Goal: Check status: Check status

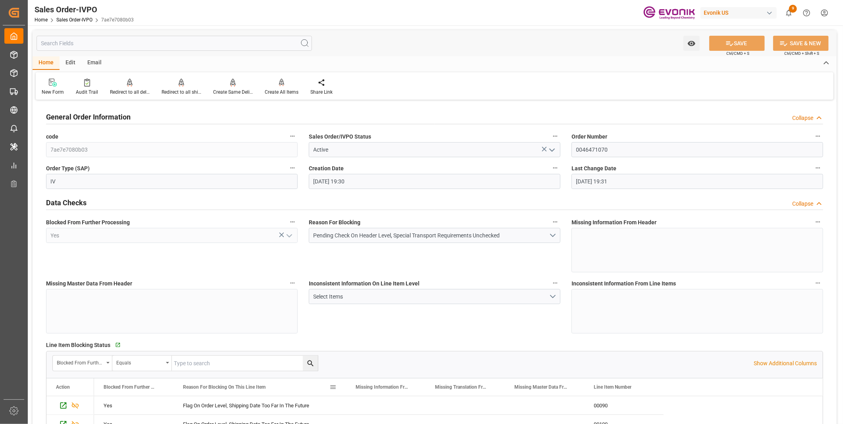
scroll to position [881, 0]
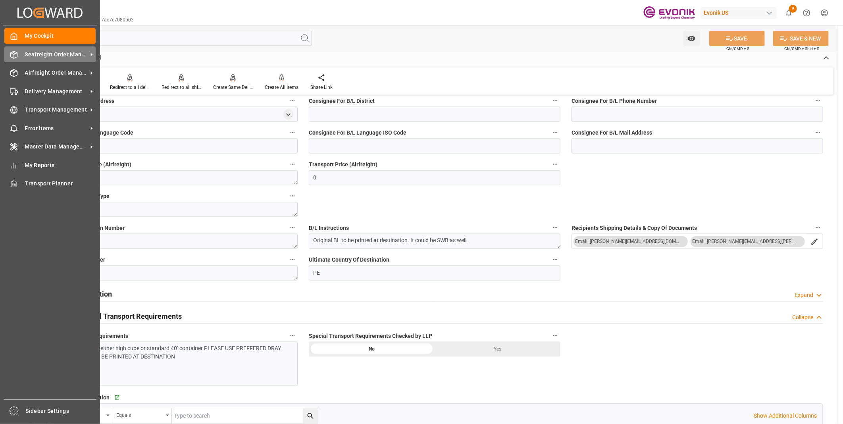
click at [22, 56] on div "Seafreight Order Management Seafreight Order Management" at bounding box center [49, 53] width 91 height 15
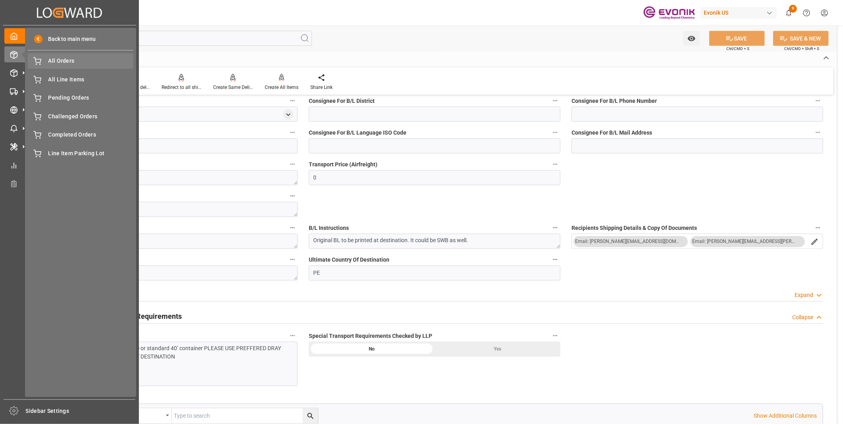
click at [63, 64] on span "All Orders" at bounding box center [90, 61] width 85 height 8
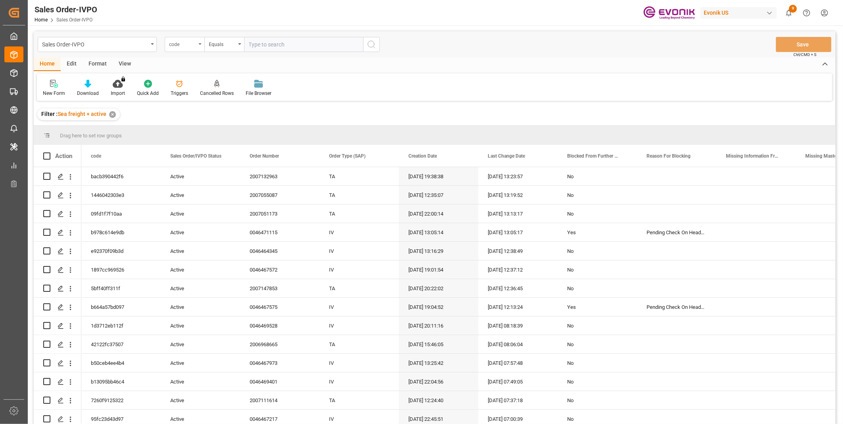
click at [193, 45] on div "code" at bounding box center [182, 43] width 27 height 9
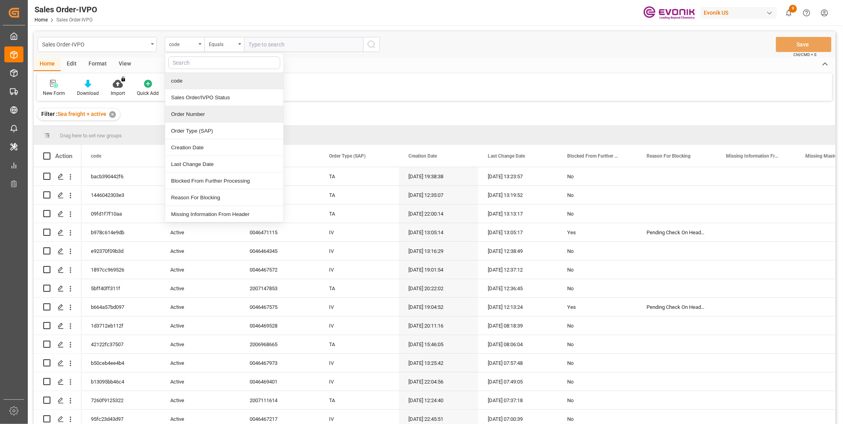
click at [184, 113] on div "Order Number" at bounding box center [224, 114] width 118 height 17
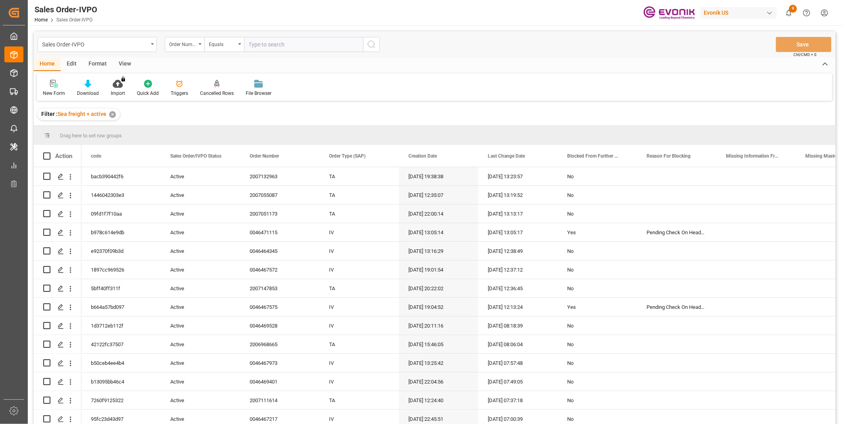
click at [278, 46] on input "text" at bounding box center [303, 44] width 119 height 15
paste input "0046460147"
type input "0046460147"
click at [369, 49] on button "search button" at bounding box center [371, 44] width 17 height 15
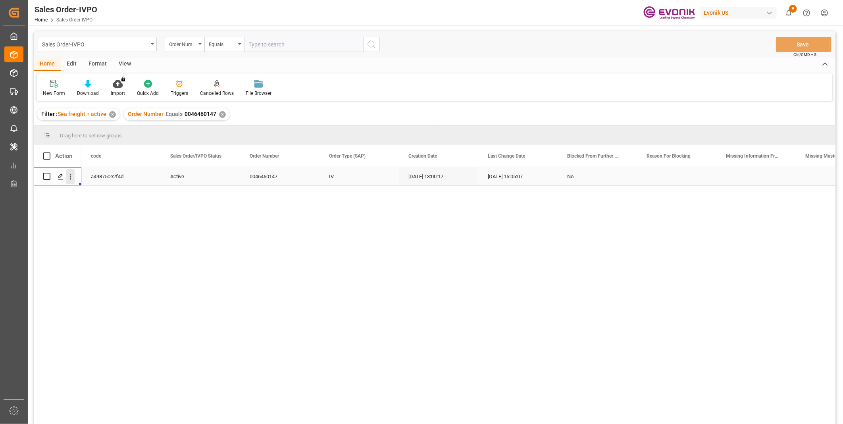
click at [74, 179] on icon "open menu" at bounding box center [70, 177] width 8 height 8
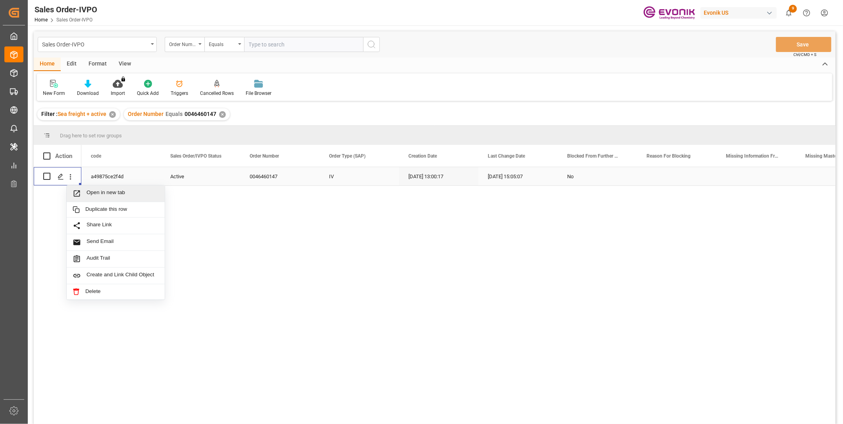
click at [112, 191] on span "Open in new tab" at bounding box center [122, 193] width 72 height 8
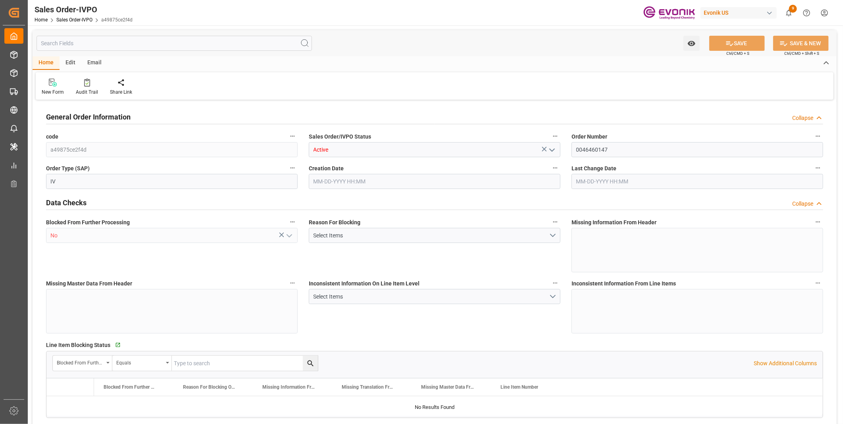
type input "THBKK"
type input "0"
type input "1"
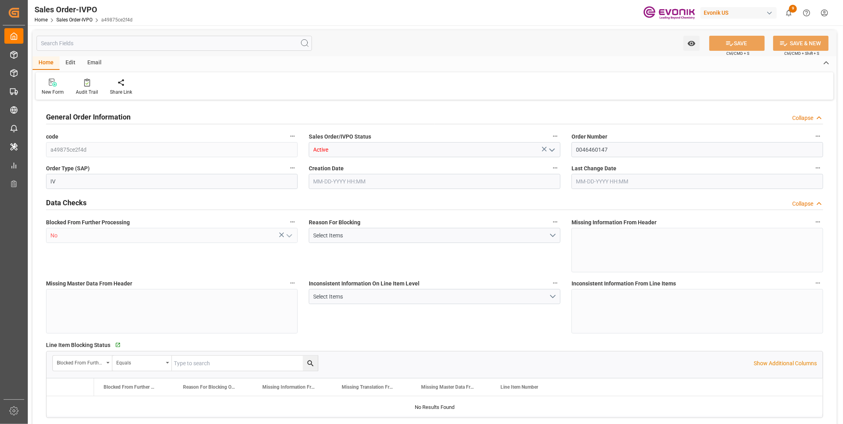
type input "8520"
type input "11.232"
type input "17000"
type input "30"
type input "06-20-2025 13:00"
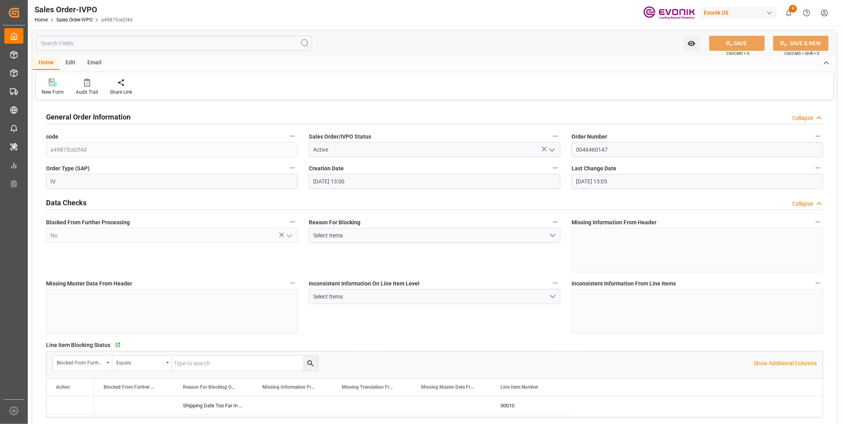
type input "09-01-2025 15:05"
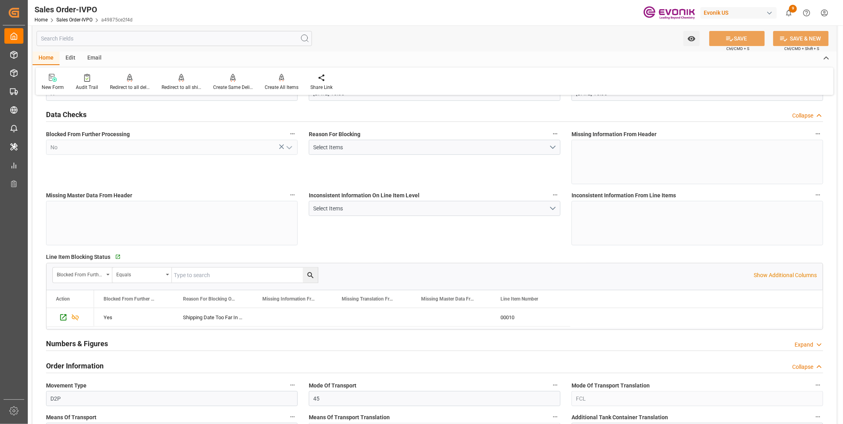
scroll to position [44, 0]
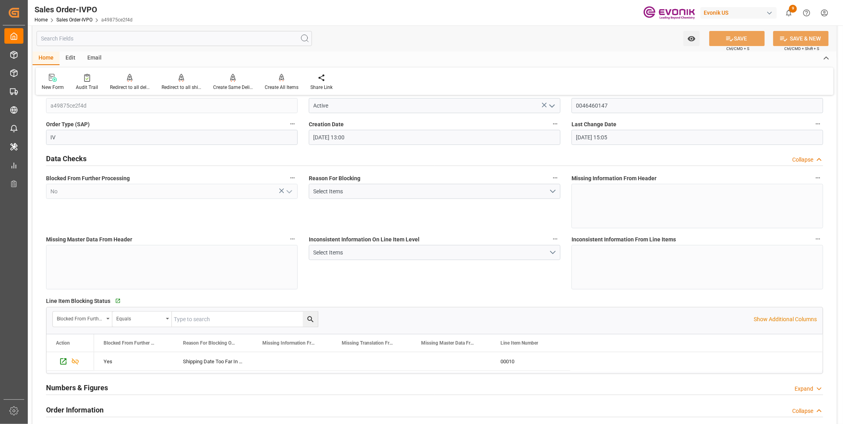
click at [353, 272] on div "Inconsistent Information On Line Item Level Select Items" at bounding box center [434, 261] width 263 height 61
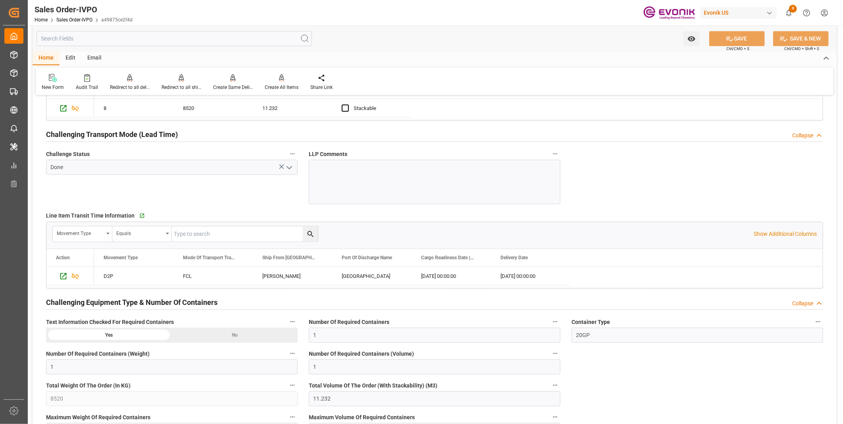
scroll to position [1102, 0]
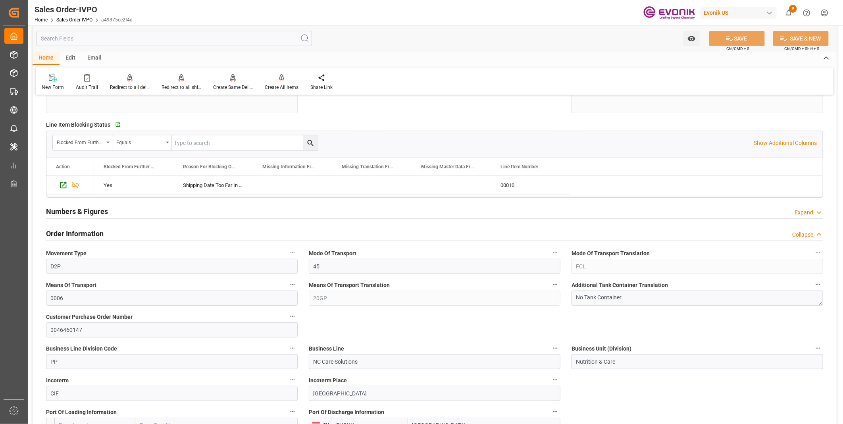
scroll to position [0, 0]
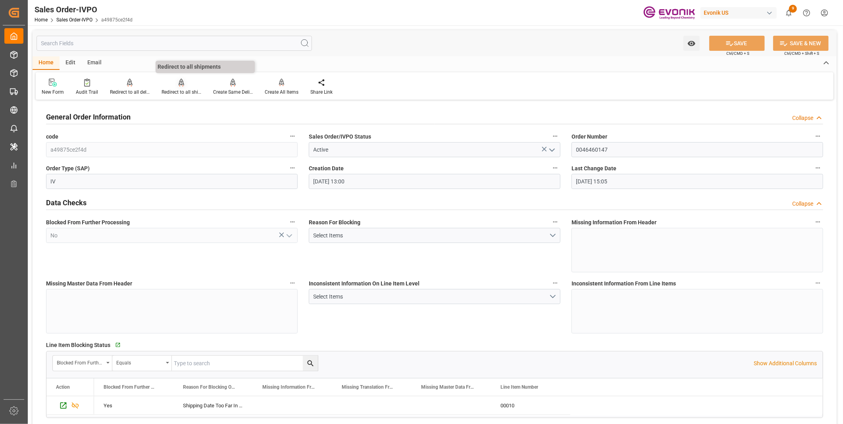
click at [177, 88] on div "Redirect to all shipments" at bounding box center [182, 86] width 52 height 17
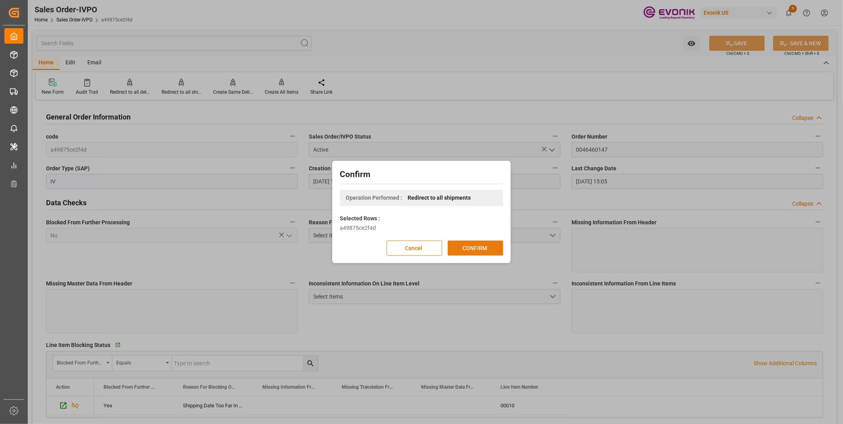
click at [473, 247] on button "CONFIRM" at bounding box center [475, 247] width 56 height 15
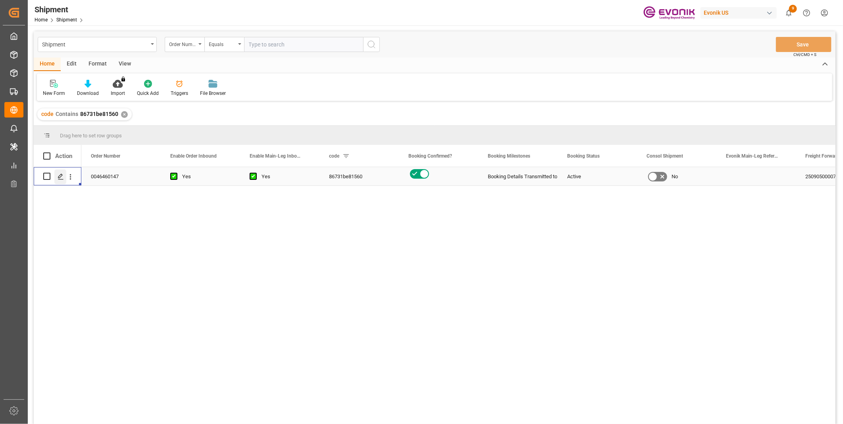
click at [60, 177] on polygon "Press SPACE to select this row." at bounding box center [60, 176] width 4 height 4
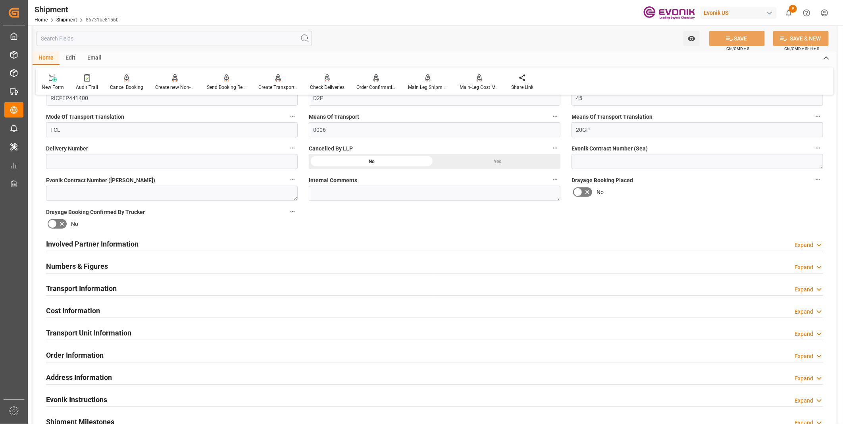
scroll to position [176, 0]
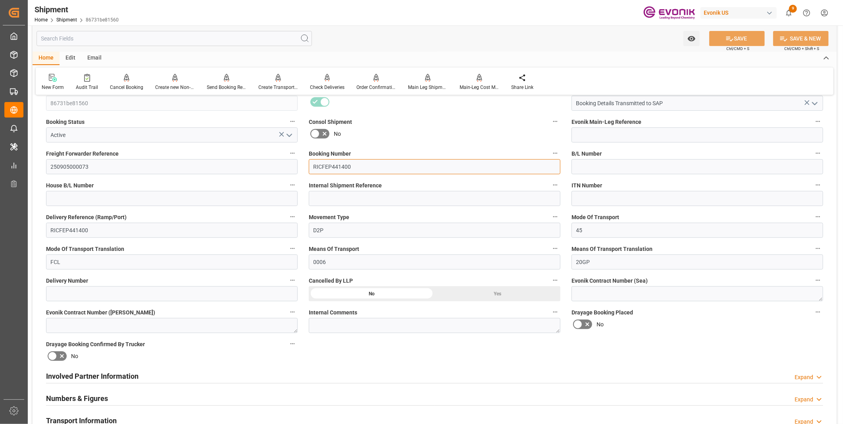
click at [367, 169] on input "RICFEP441400" at bounding box center [435, 166] width 252 height 15
drag, startPoint x: 390, startPoint y: 169, endPoint x: 303, endPoint y: 169, distance: 86.1
click at [303, 169] on div "Booking Number RICFEP441400" at bounding box center [434, 161] width 263 height 32
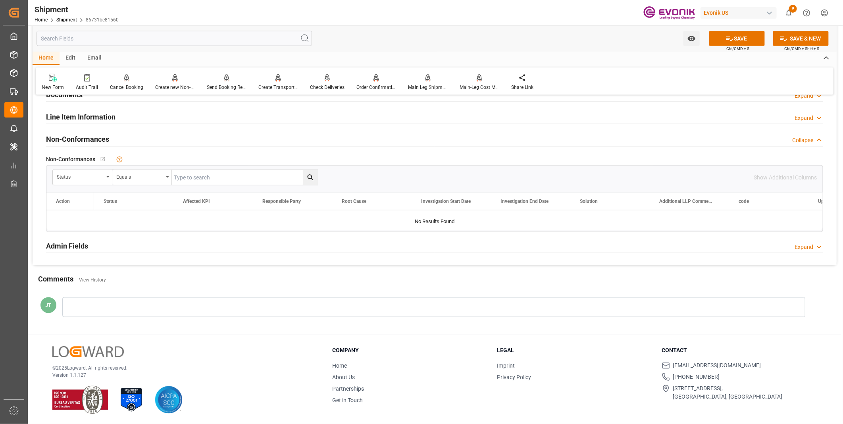
scroll to position [481, 0]
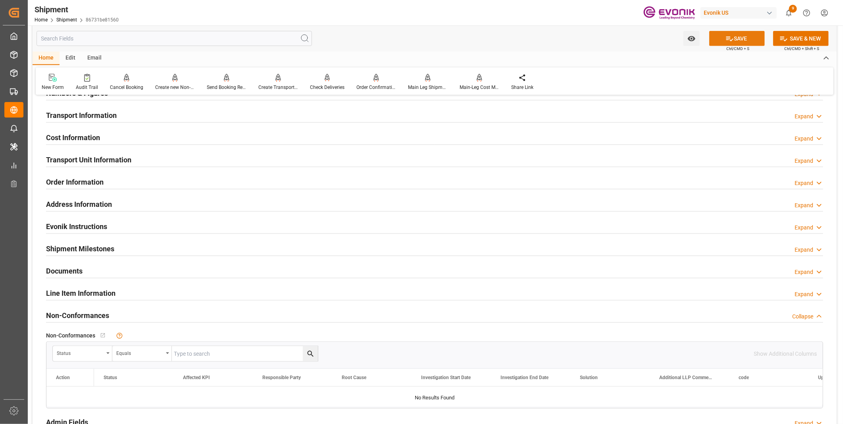
click at [736, 37] on button "SAVE" at bounding box center [737, 38] width 56 height 15
click at [90, 290] on h2 "Line Item Information" at bounding box center [80, 293] width 69 height 11
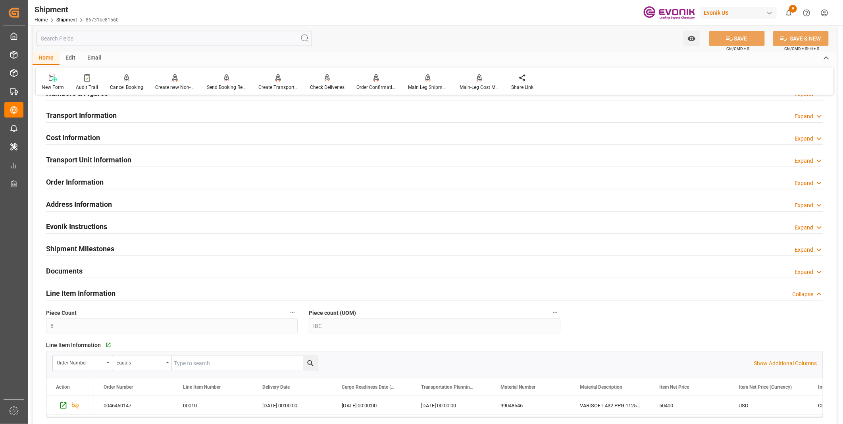
scroll to position [569, 0]
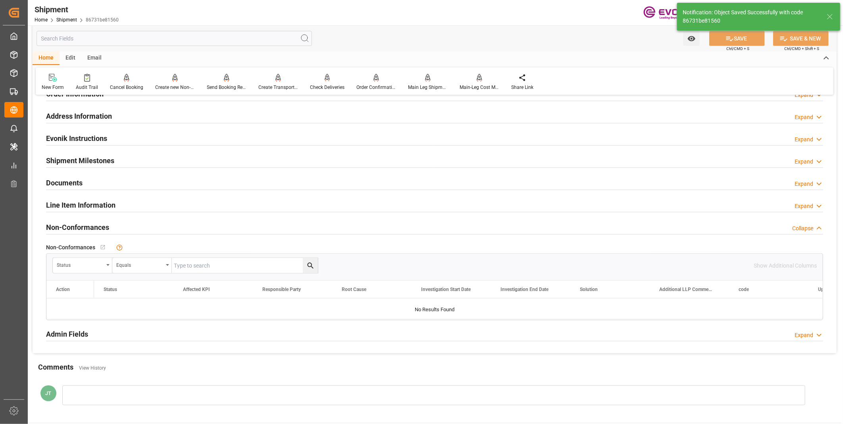
click at [83, 200] on h2 "Line Item Information" at bounding box center [80, 205] width 69 height 11
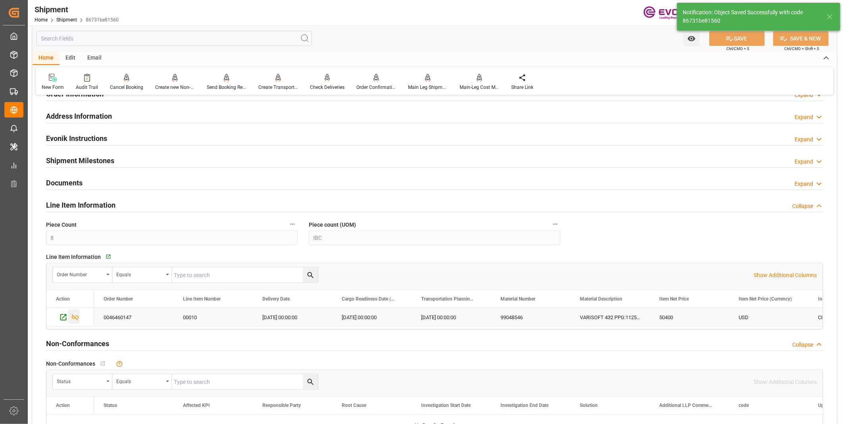
click at [70, 315] on div "Press SPACE to select this row." at bounding box center [74, 316] width 12 height 15
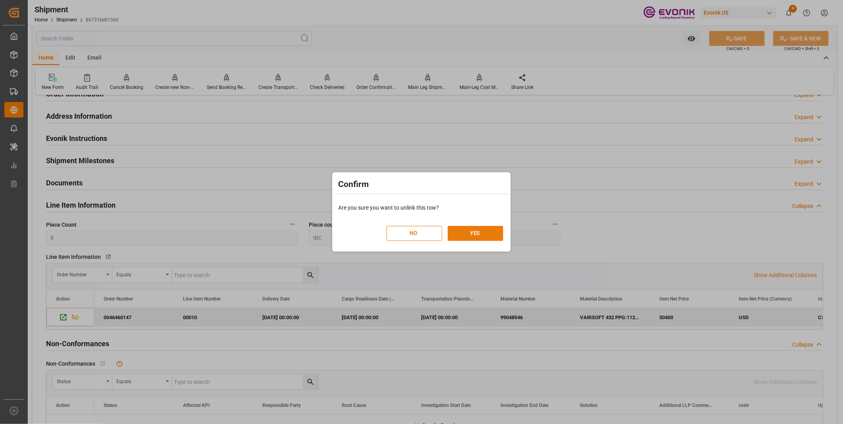
click at [473, 229] on button "YES" at bounding box center [475, 233] width 56 height 15
click at [468, 235] on button "YES" at bounding box center [475, 233] width 56 height 15
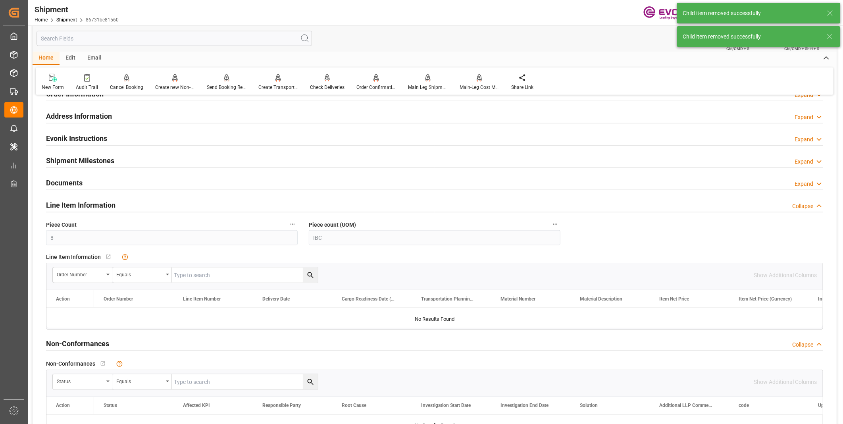
scroll to position [481, 0]
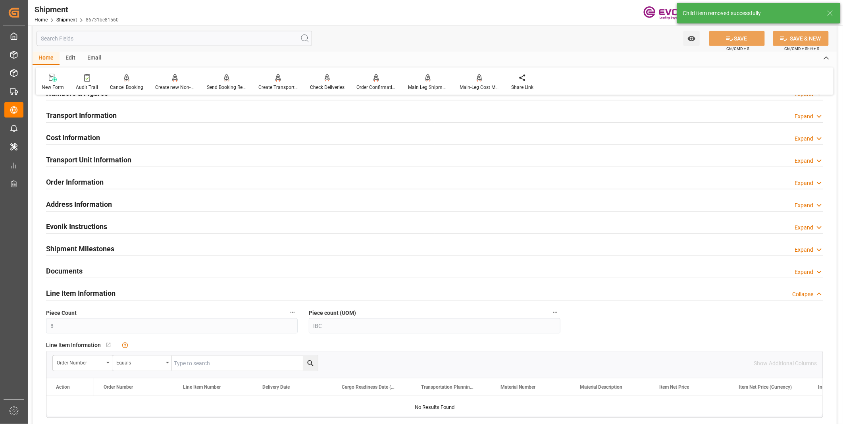
click at [116, 159] on h2 "Transport Unit Information" at bounding box center [88, 159] width 85 height 11
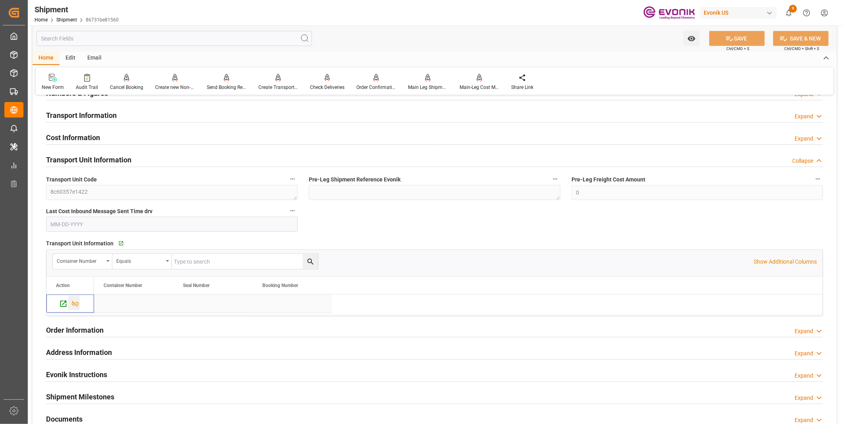
click at [73, 303] on icon "Press SPACE to select this row." at bounding box center [75, 304] width 8 height 8
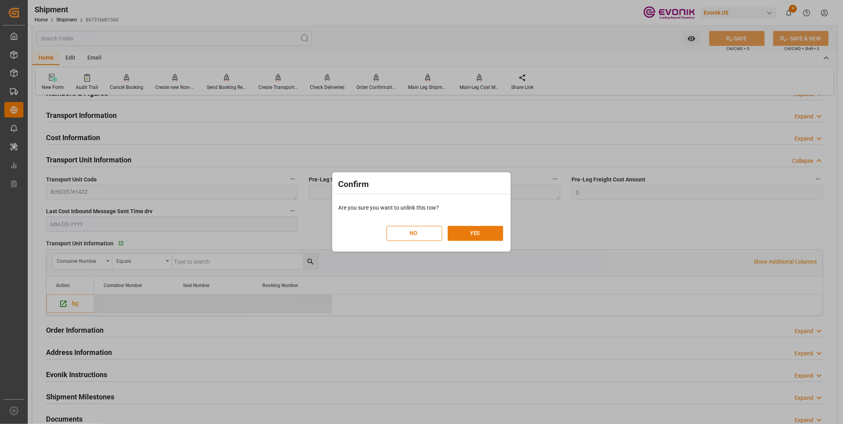
click at [475, 227] on button "YES" at bounding box center [475, 233] width 56 height 15
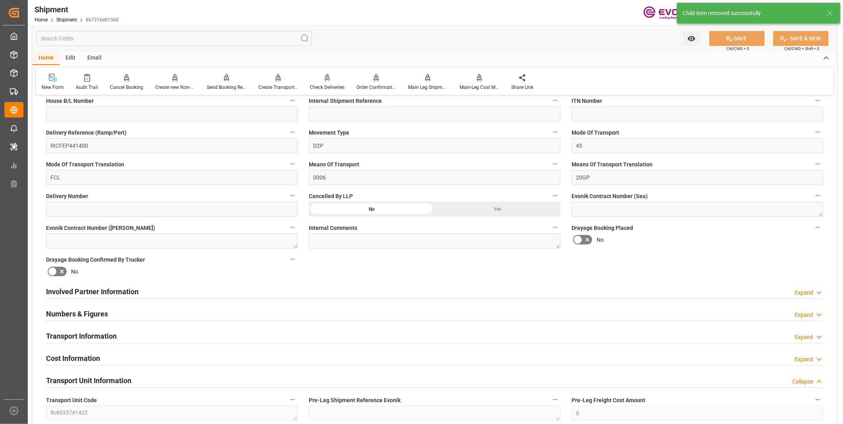
scroll to position [217, 0]
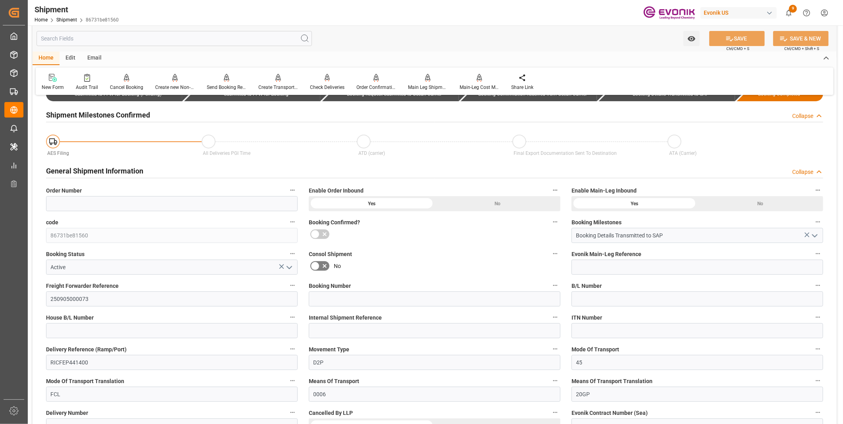
scroll to position [132, 0]
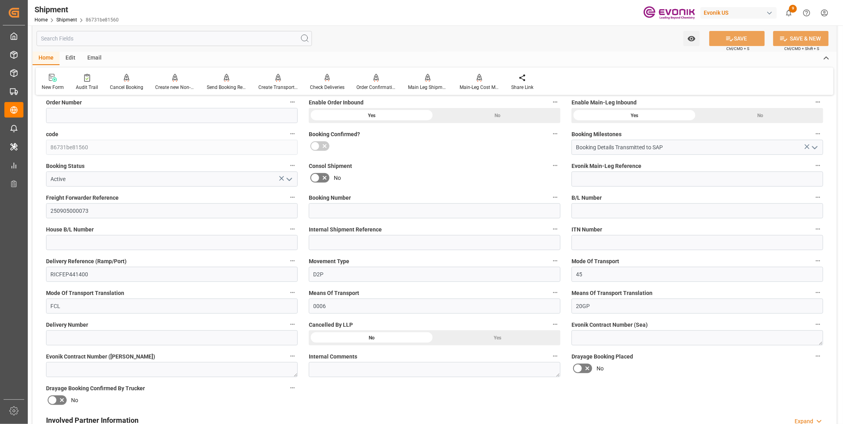
click at [508, 123] on div "Yes" at bounding box center [497, 115] width 126 height 15
click at [288, 181] on icon "open menu" at bounding box center [289, 180] width 10 height 10
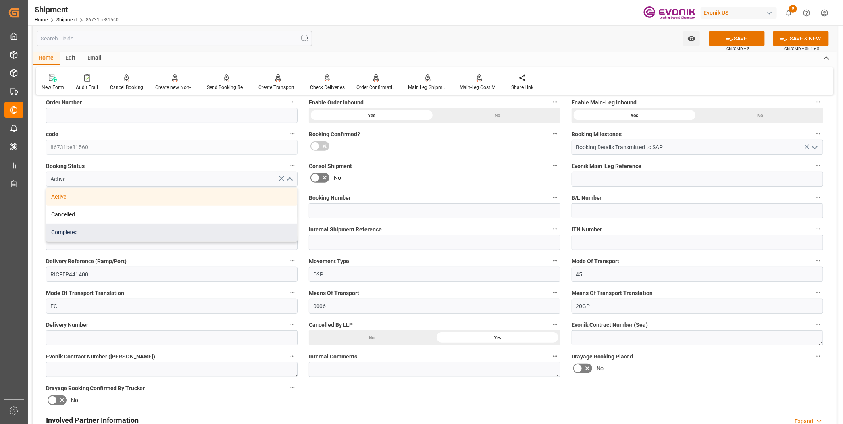
click at [129, 223] on div "Completed" at bounding box center [171, 232] width 251 height 18
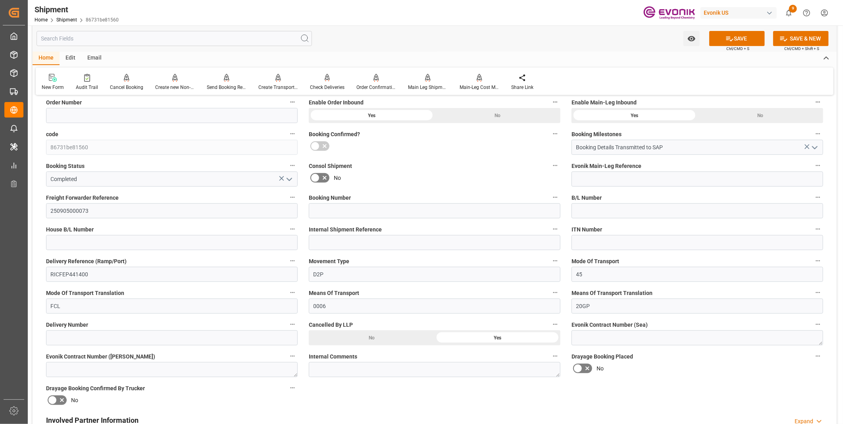
click at [290, 177] on icon "open menu" at bounding box center [289, 180] width 10 height 10
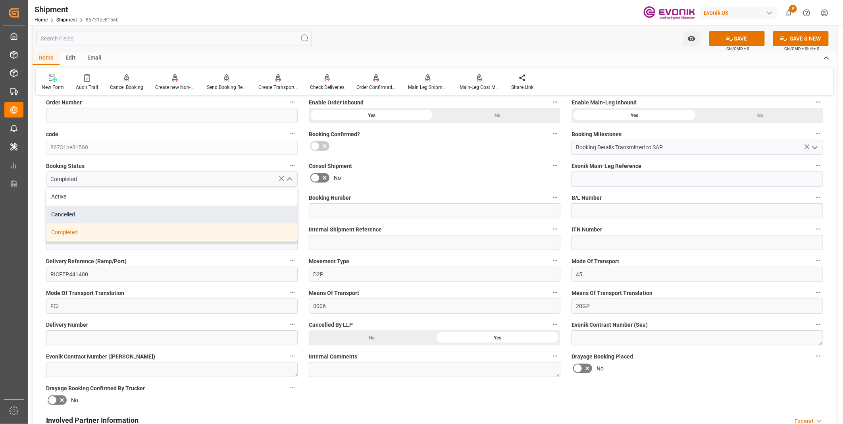
click at [137, 214] on div "Cancelled" at bounding box center [171, 214] width 251 height 18
type input "Cancelled"
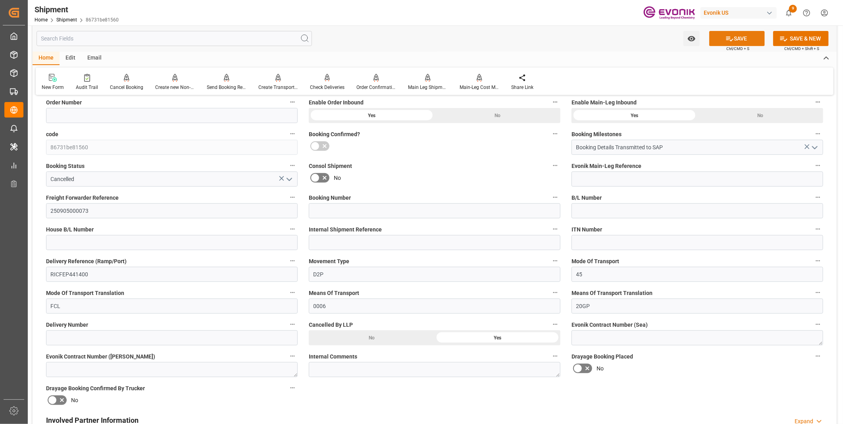
click at [746, 42] on button "SAVE" at bounding box center [737, 38] width 56 height 15
